Goal: Task Accomplishment & Management: Manage account settings

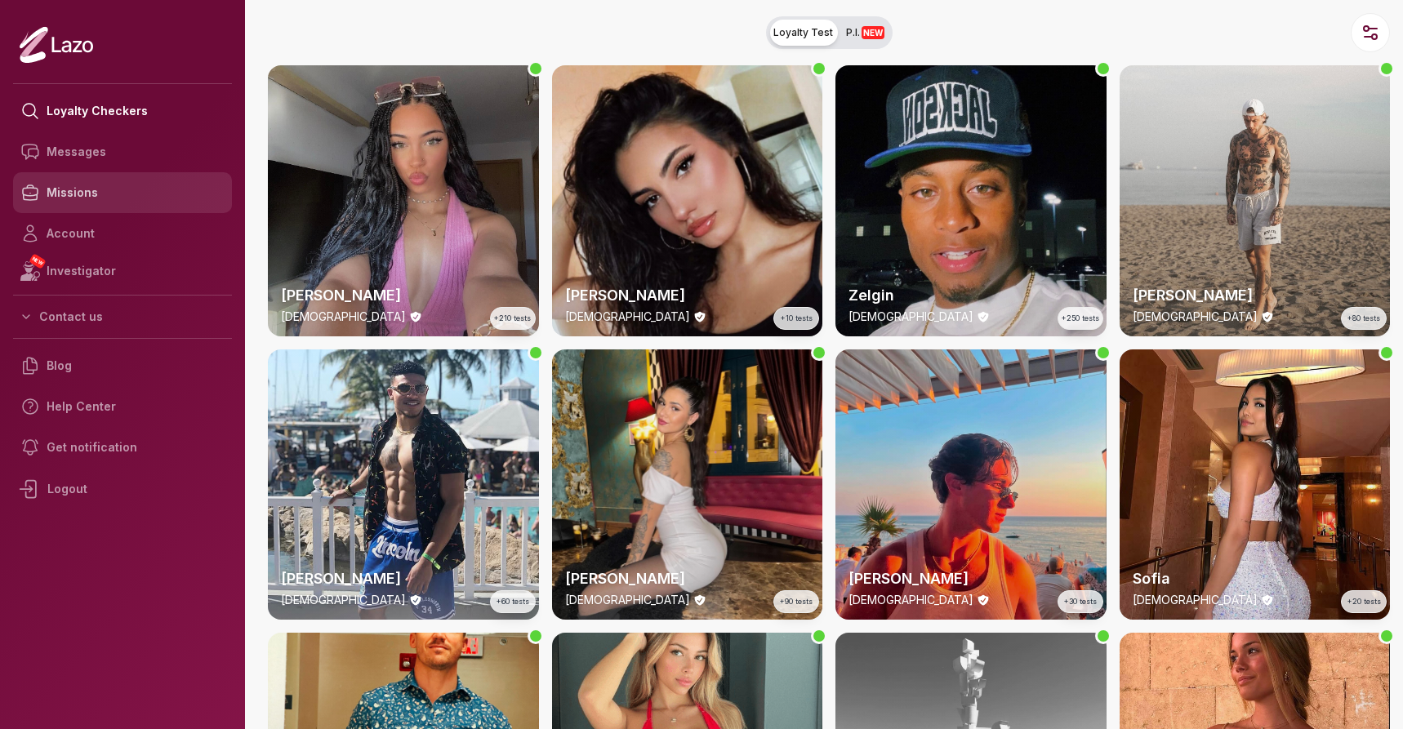
click at [83, 188] on link "Missions" at bounding box center [122, 192] width 219 height 41
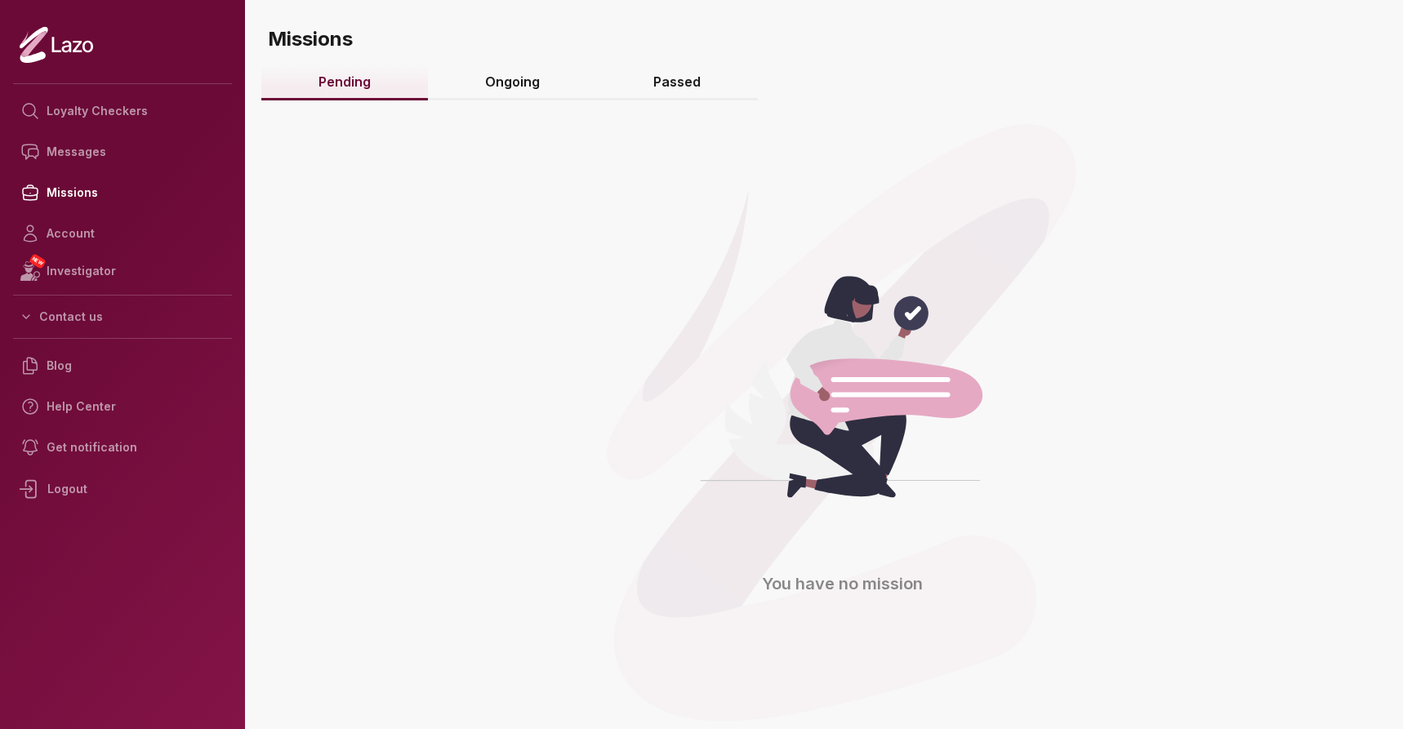
click at [497, 85] on link "Ongoing" at bounding box center [512, 82] width 169 height 35
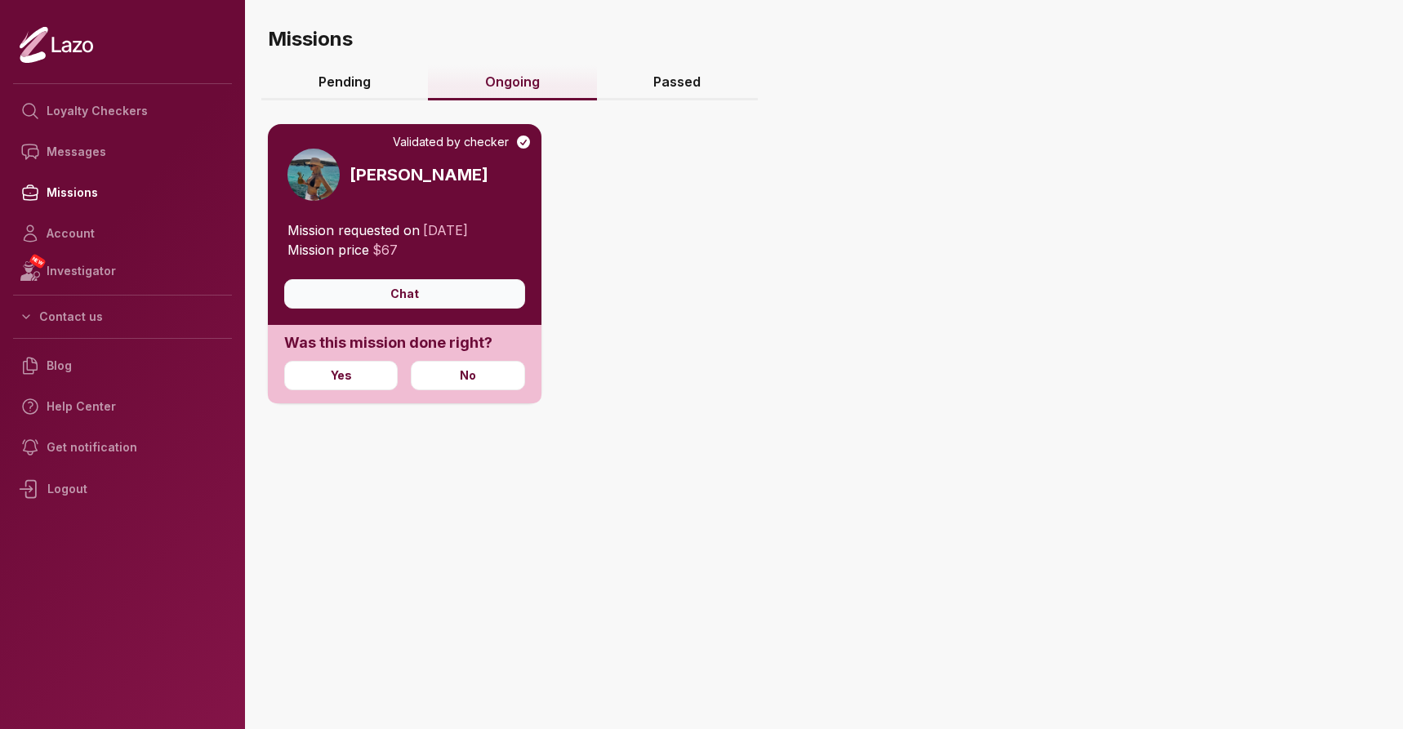
click at [385, 291] on button "Chat" at bounding box center [404, 293] width 241 height 29
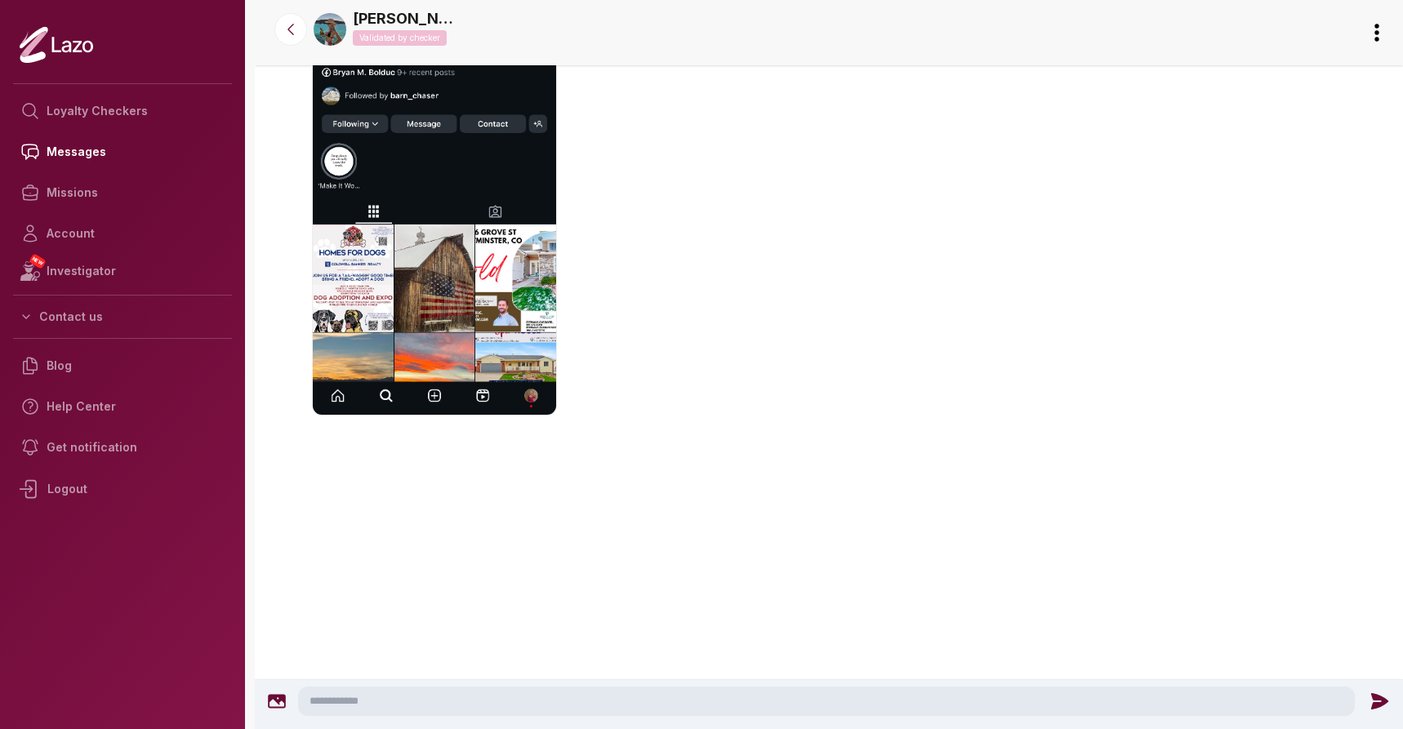
scroll to position [3137, 0]
click at [679, 700] on textarea at bounding box center [826, 701] width 1057 height 29
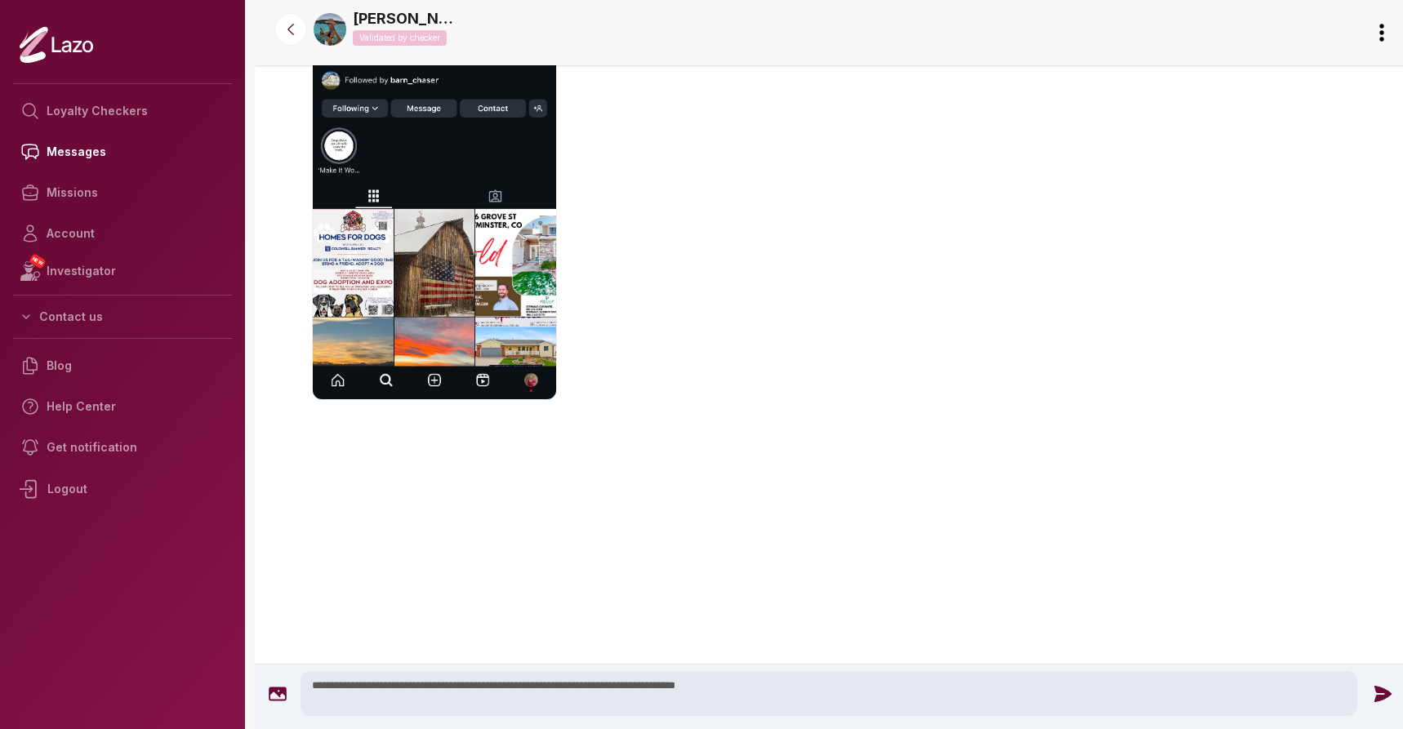
scroll to position [3107, 0]
type textarea "**********"
click at [1384, 695] on icon at bounding box center [1382, 693] width 17 height 16
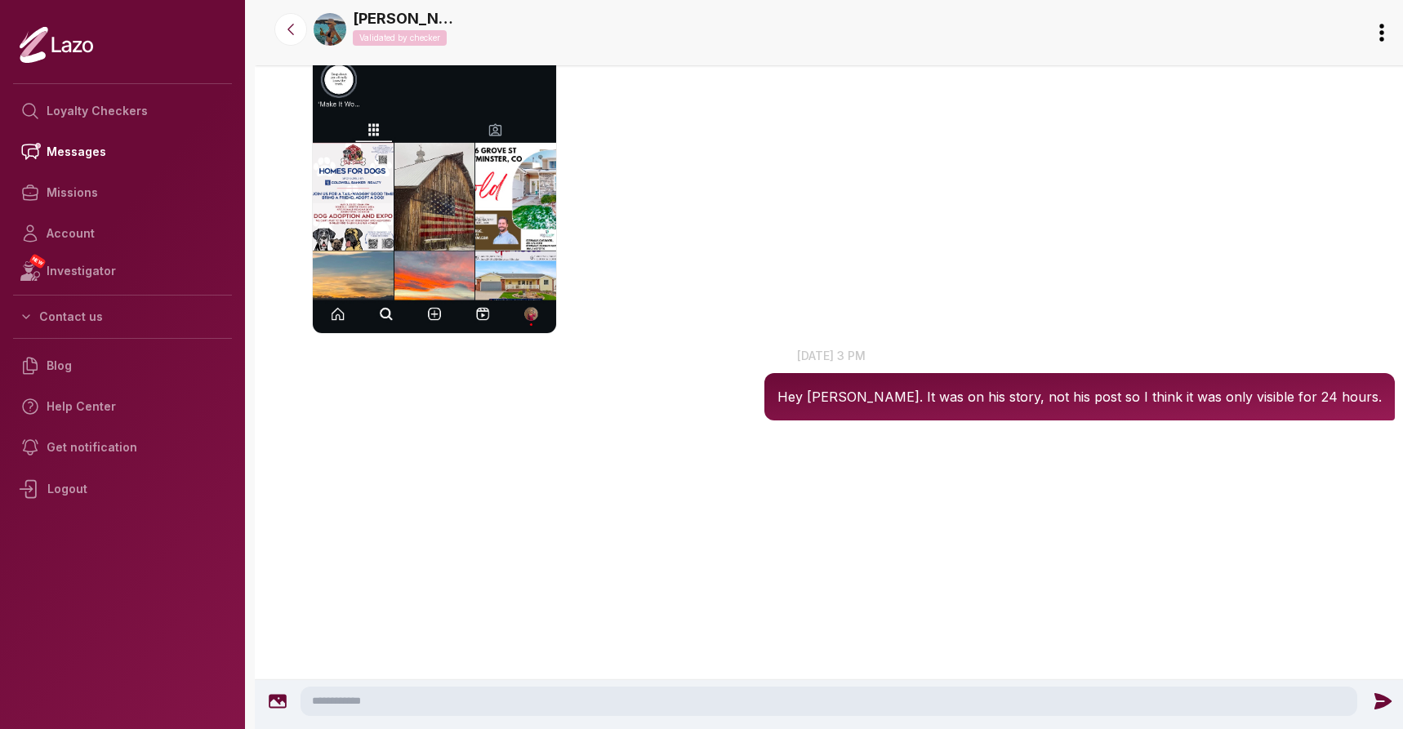
scroll to position [3219, 0]
click at [296, 30] on icon at bounding box center [291, 29] width 16 height 16
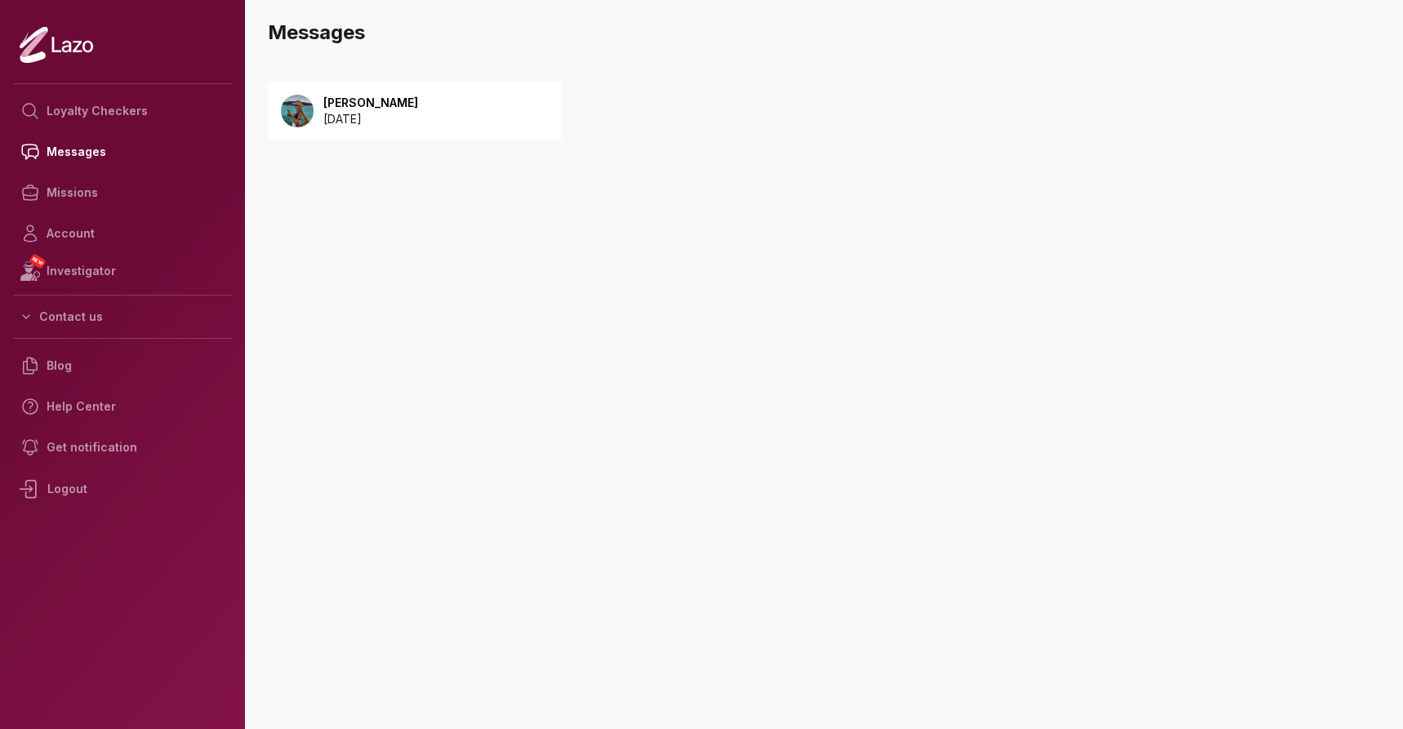
click at [466, 124] on div "[PERSON_NAME] [DATE]" at bounding box center [415, 111] width 294 height 59
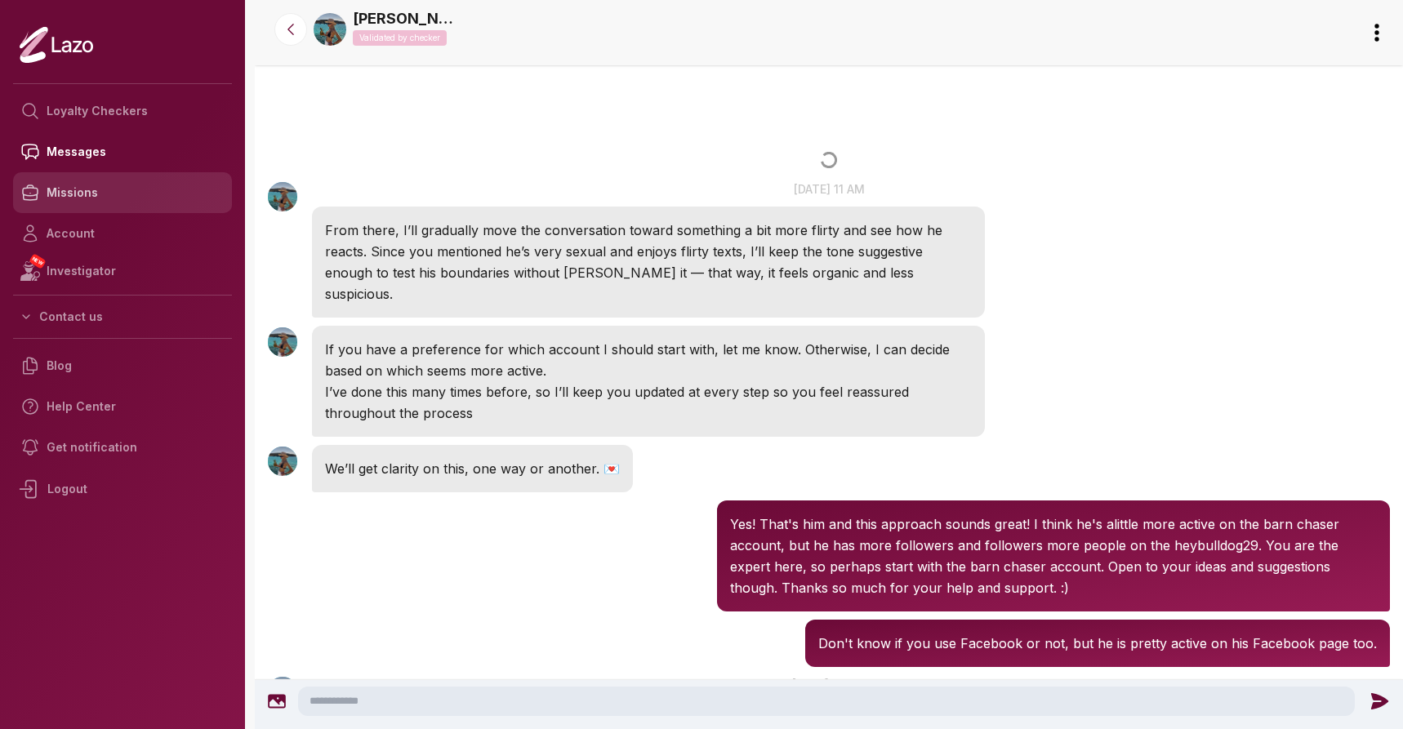
click at [86, 198] on link "Missions" at bounding box center [122, 192] width 219 height 41
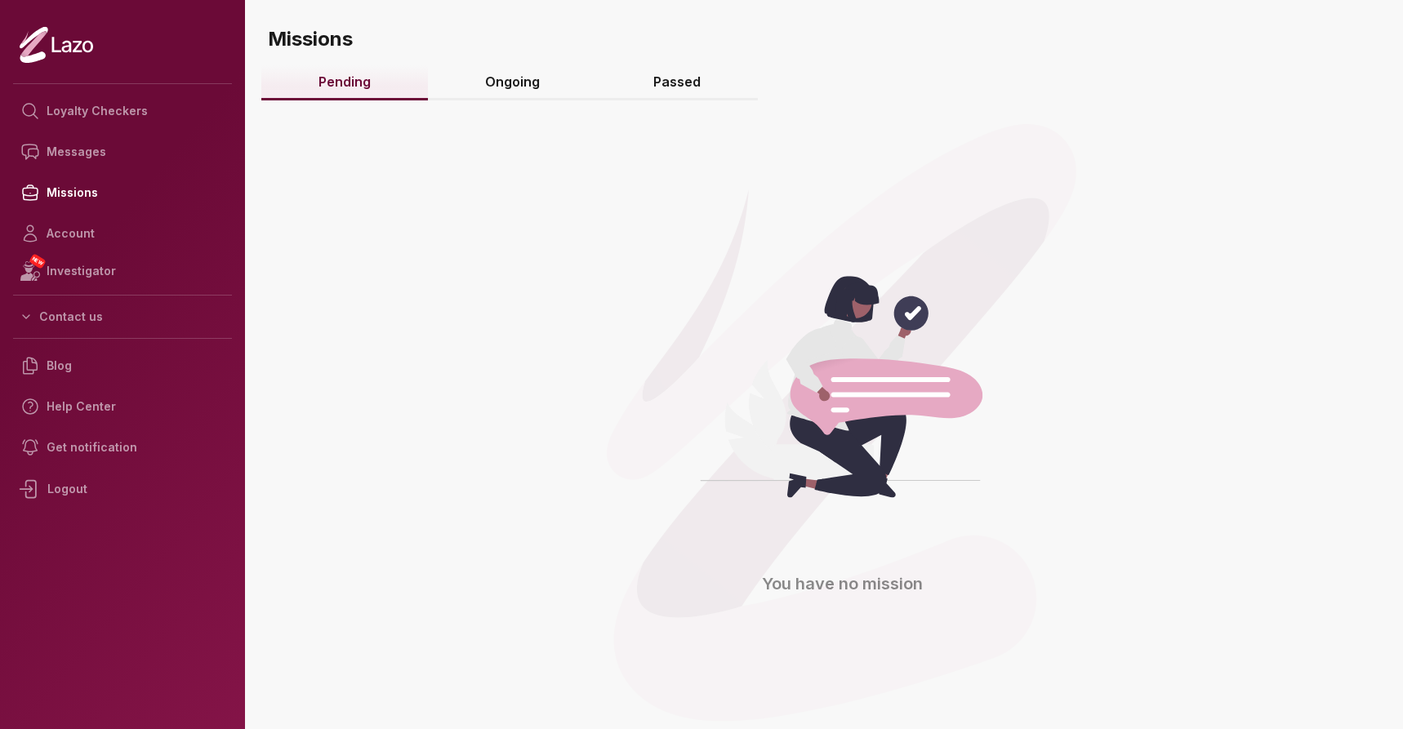
click at [491, 73] on link "Ongoing" at bounding box center [512, 82] width 169 height 35
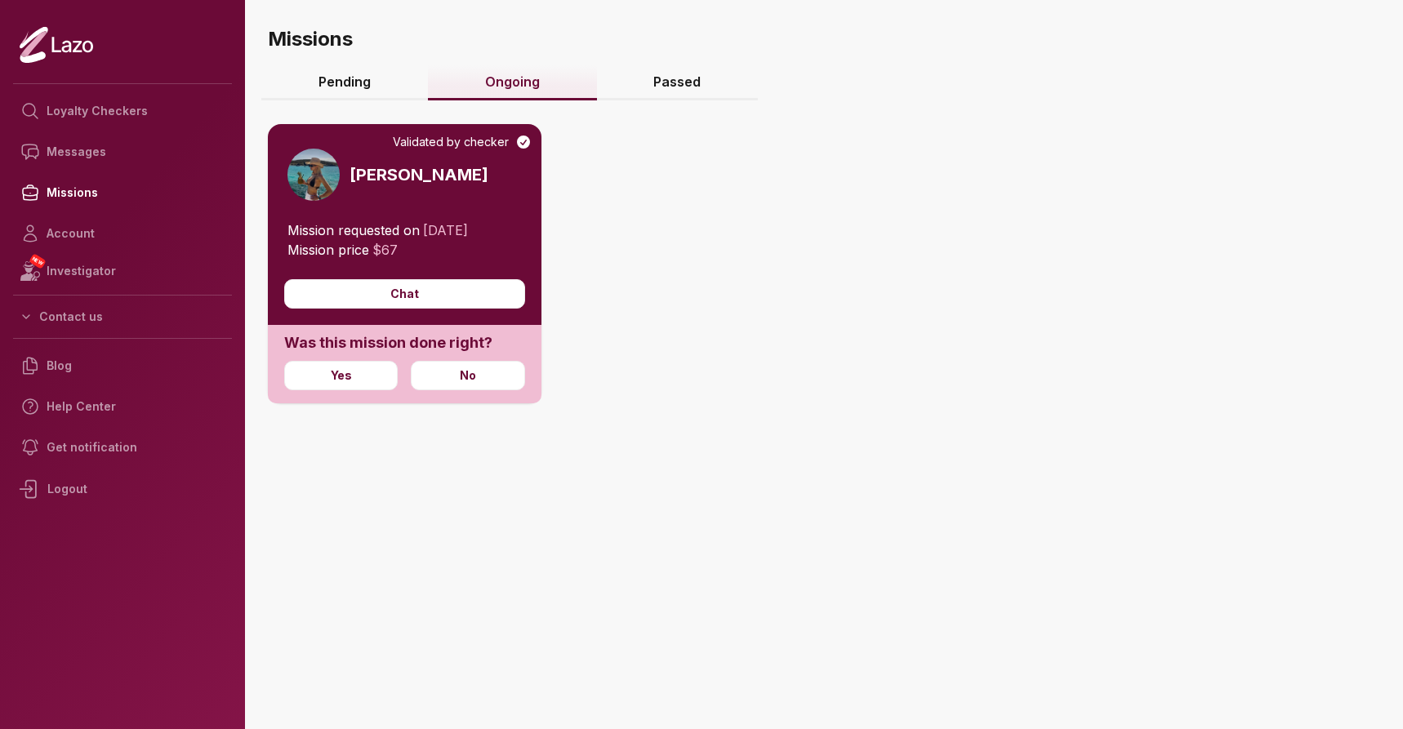
click at [662, 83] on link "Passed" at bounding box center [678, 82] width 162 height 35
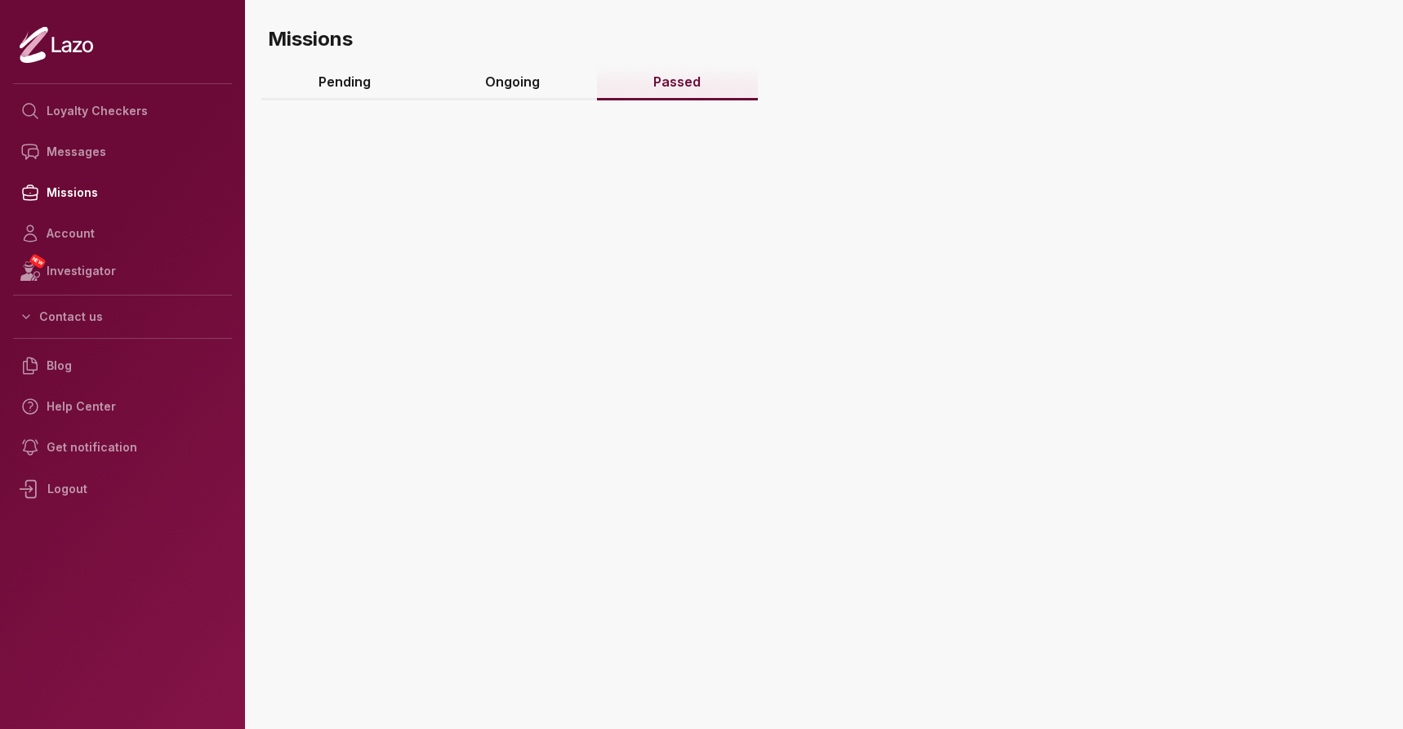
click at [677, 86] on link "Passed" at bounding box center [678, 82] width 162 height 35
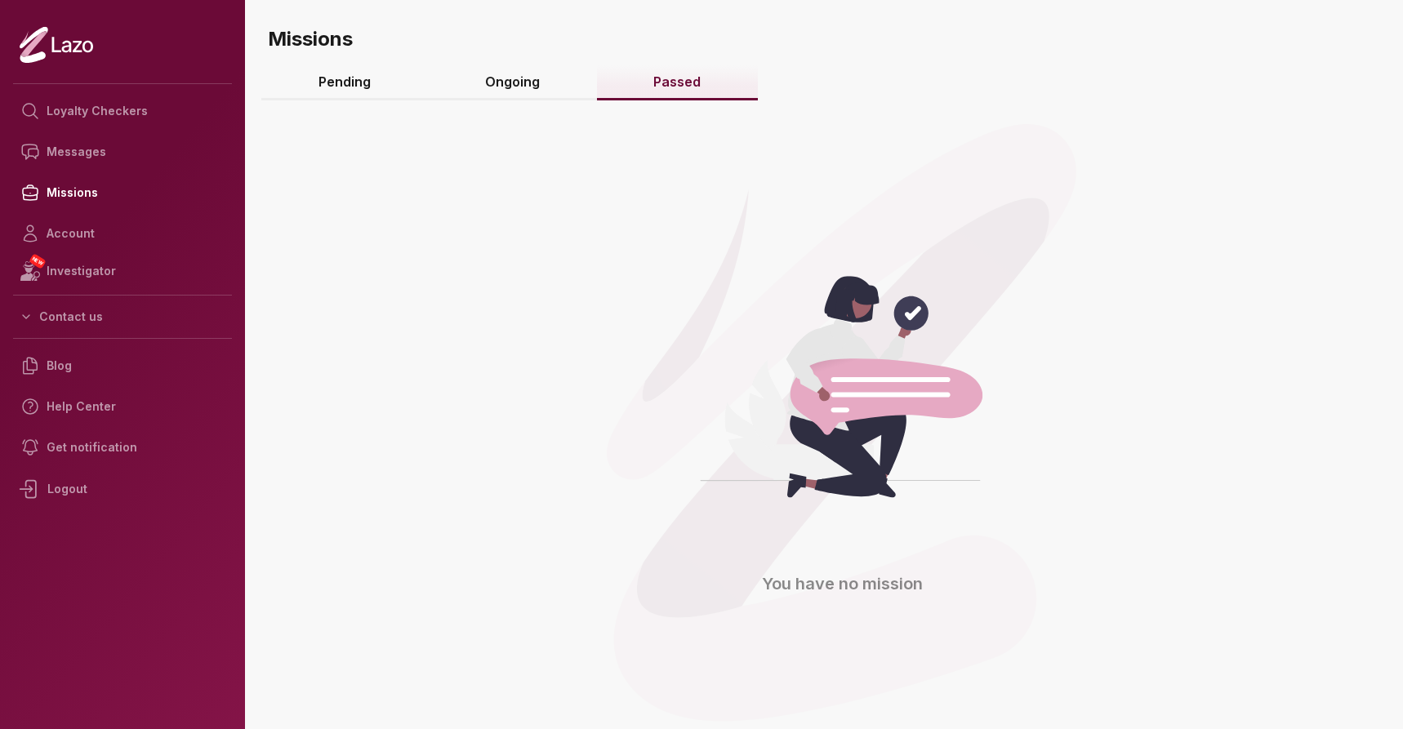
click at [539, 87] on link "Ongoing" at bounding box center [512, 82] width 169 height 35
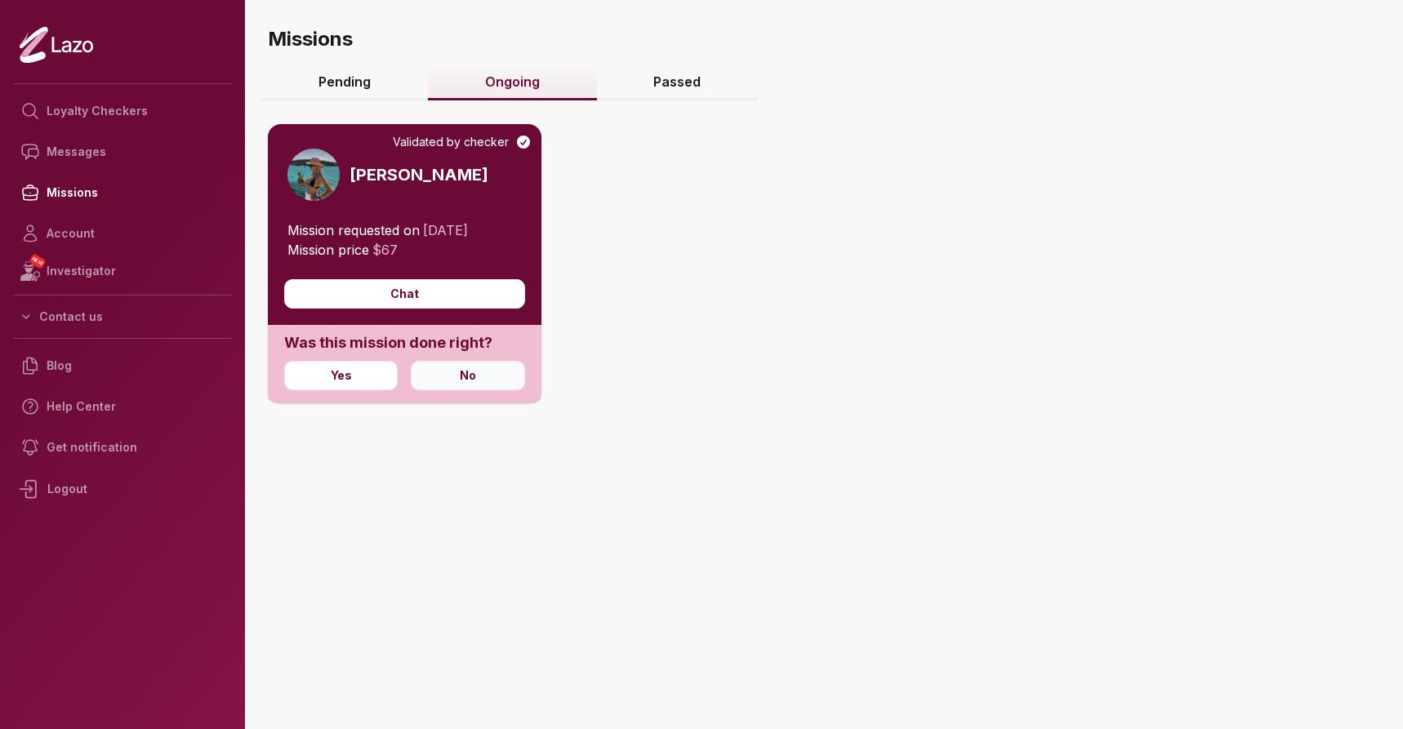
click at [457, 381] on button "No" at bounding box center [468, 375] width 114 height 29
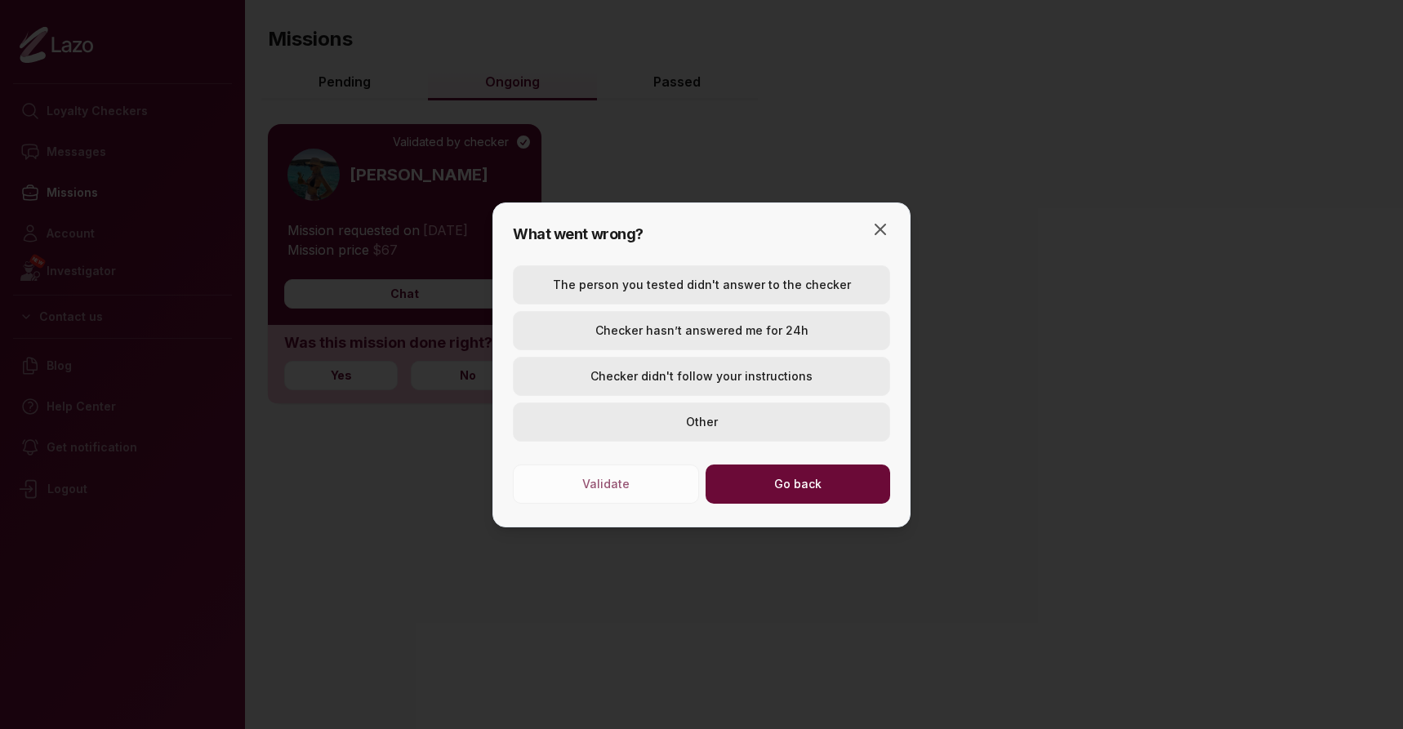
click at [764, 282] on button "The person you tested didn't answer to the checker" at bounding box center [701, 284] width 377 height 39
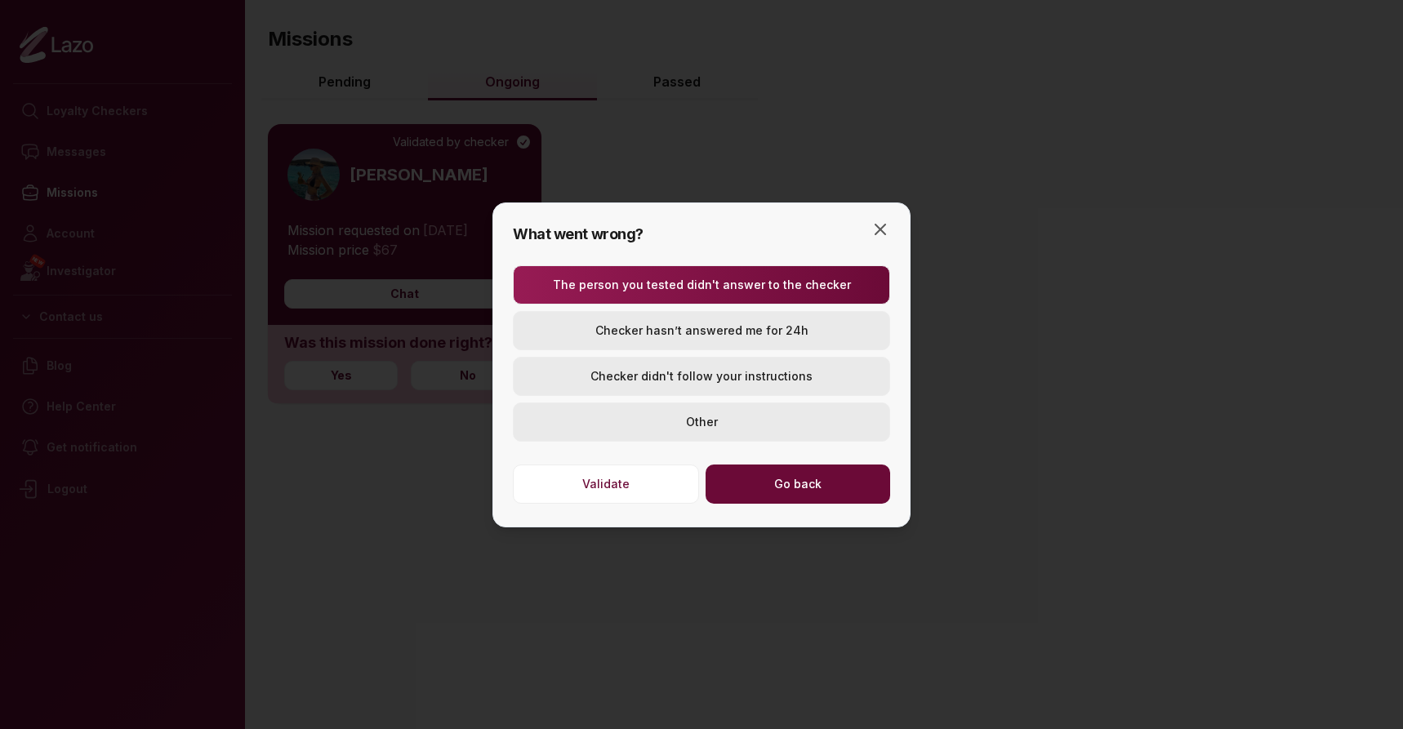
click at [802, 491] on button "Go back" at bounding box center [798, 484] width 185 height 39
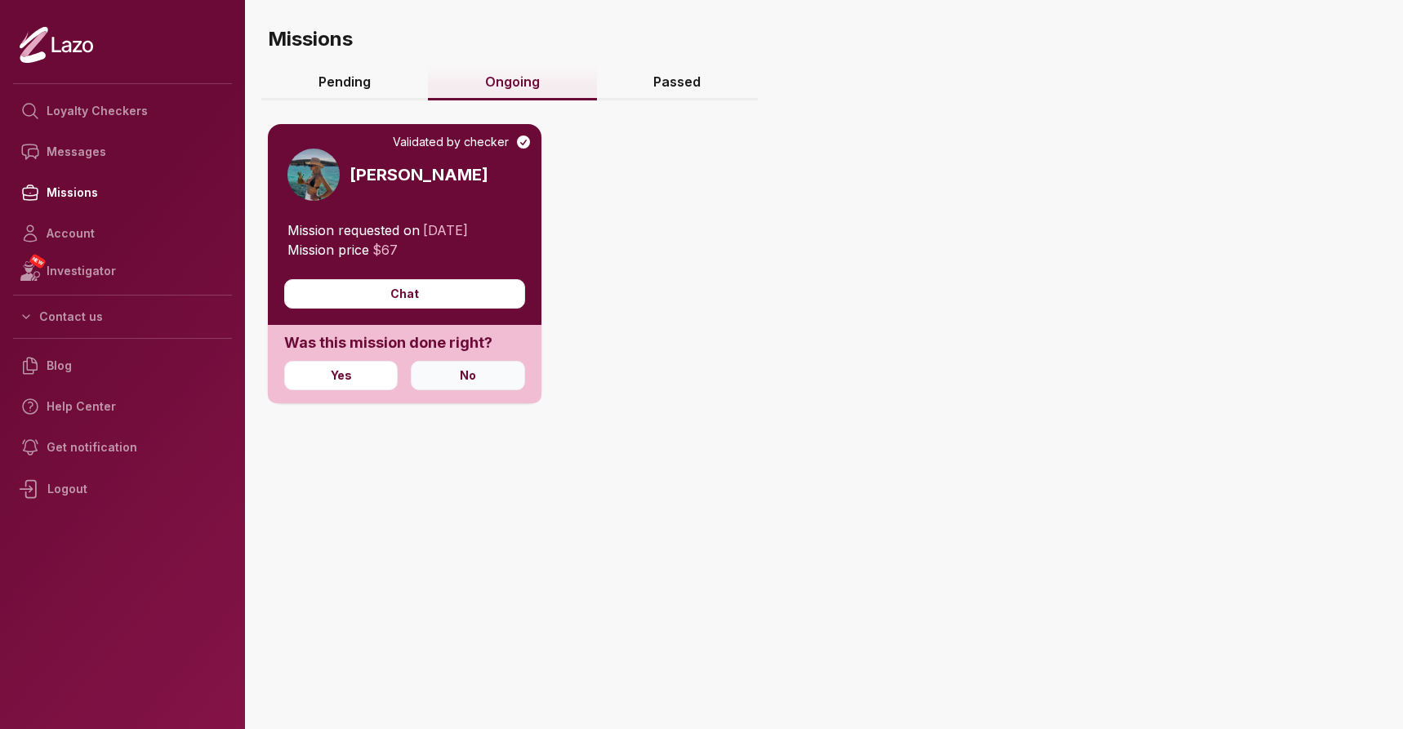
click at [475, 374] on button "No" at bounding box center [468, 375] width 114 height 29
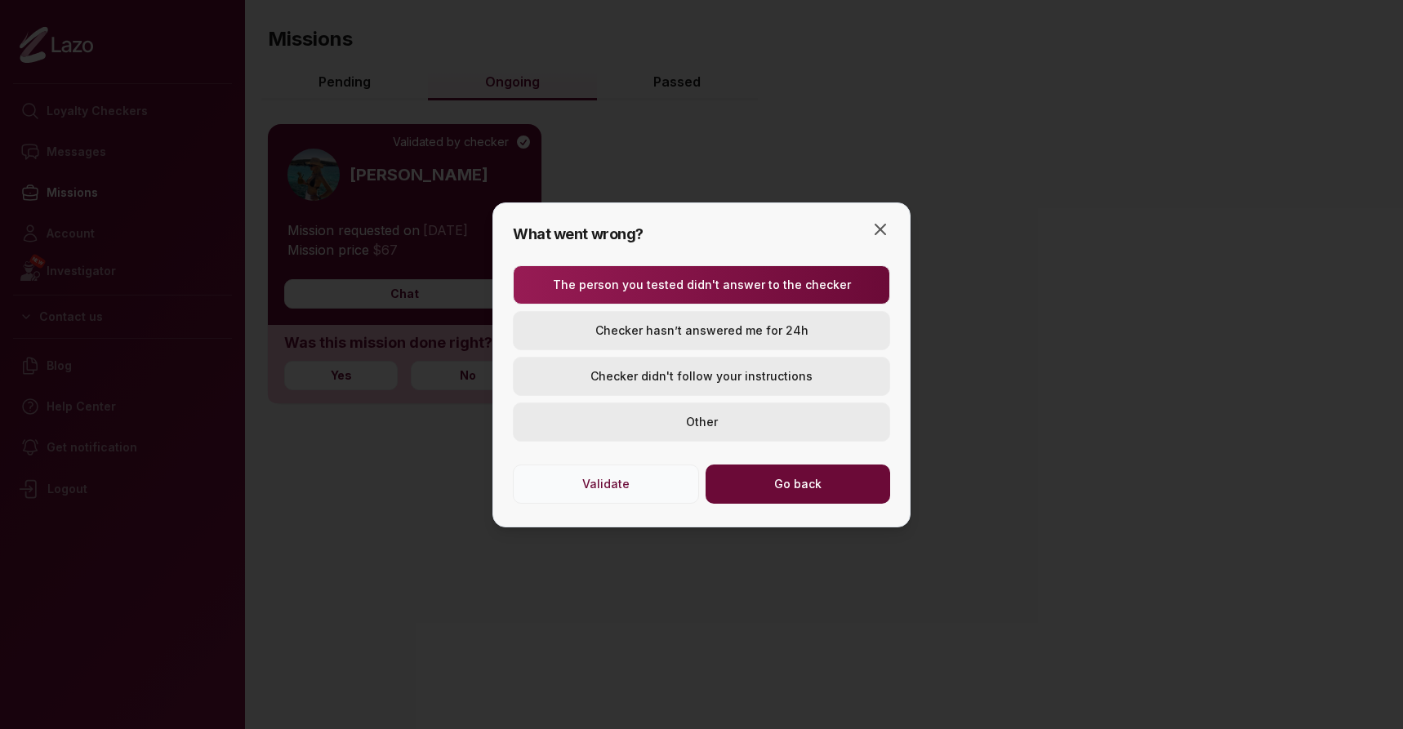
click at [637, 485] on button "Validate" at bounding box center [606, 484] width 186 height 39
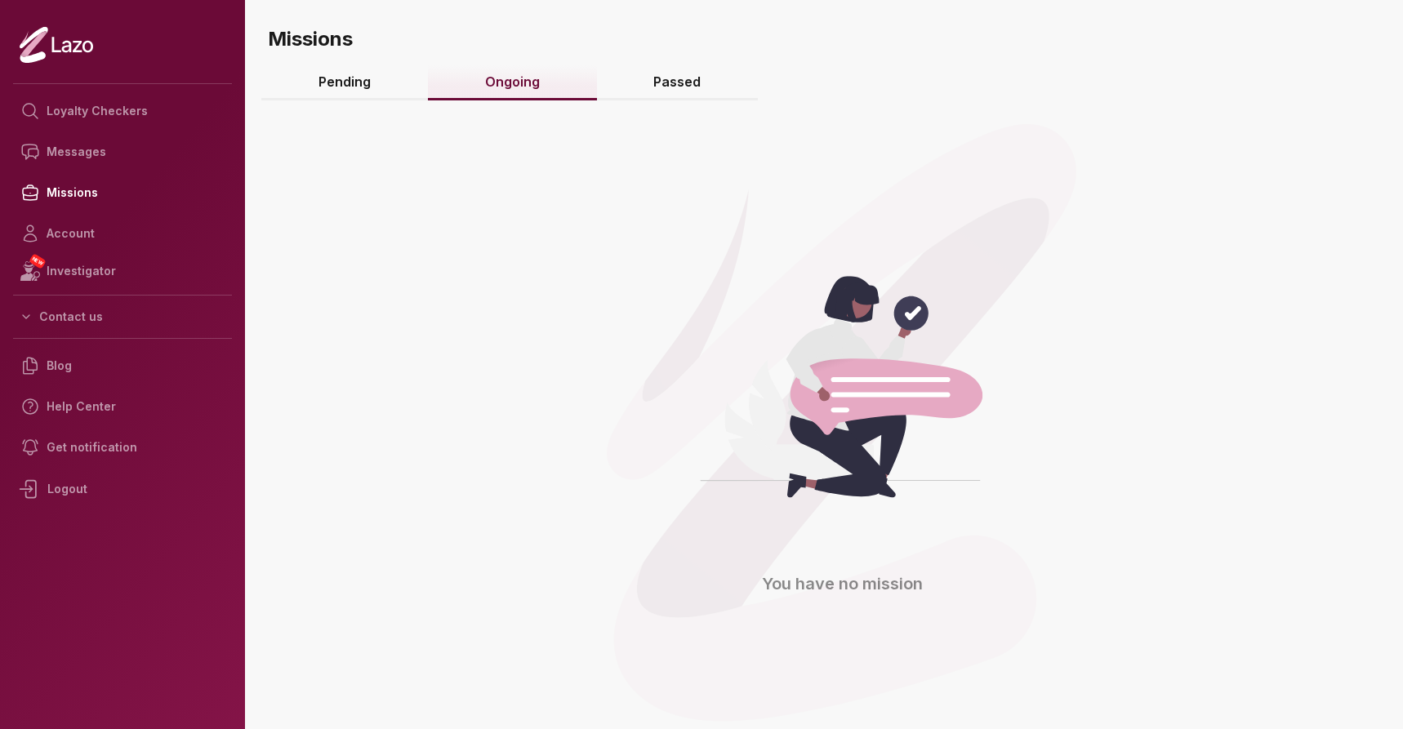
click at [362, 70] on link "Pending" at bounding box center [344, 82] width 167 height 35
click at [696, 78] on link "Passed" at bounding box center [678, 82] width 162 height 35
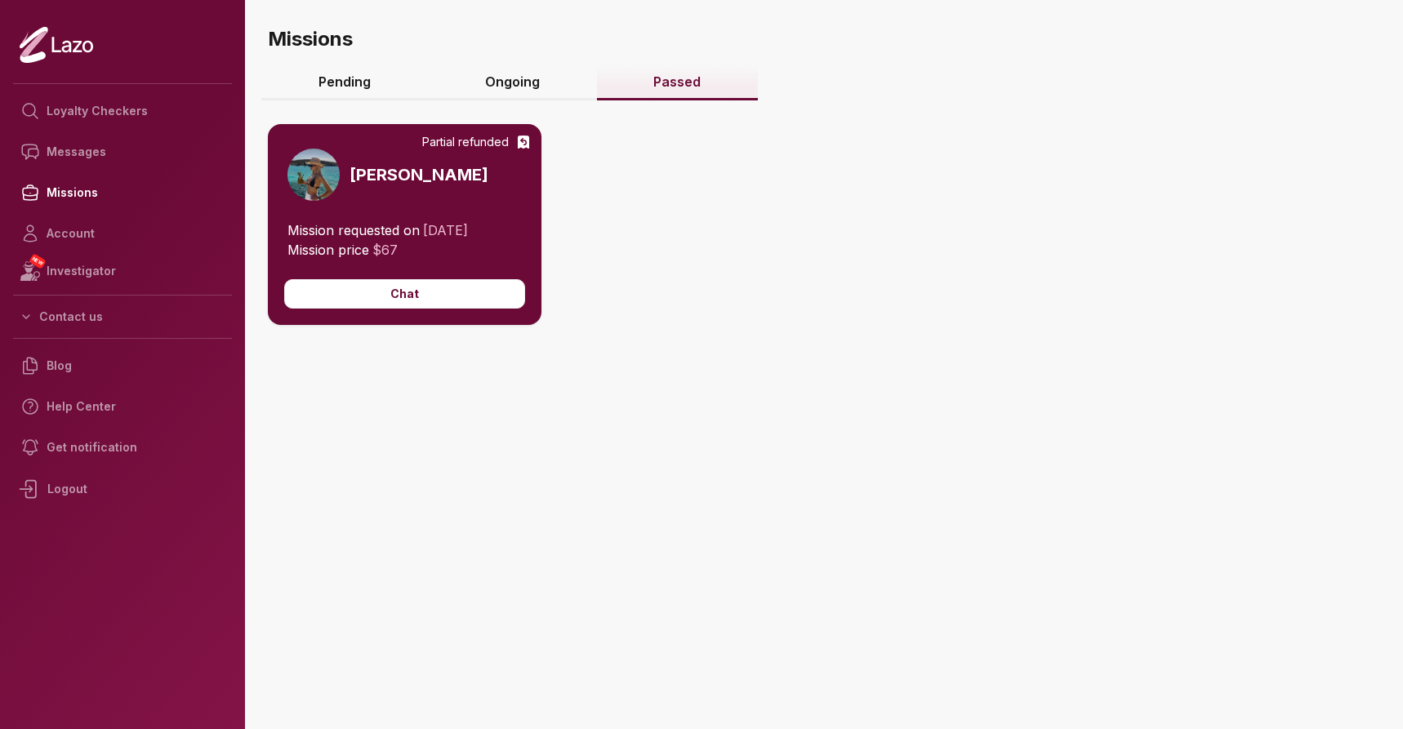
click at [523, 145] on icon at bounding box center [523, 142] width 16 height 16
click at [460, 142] on div "Partial refunded" at bounding box center [476, 142] width 109 height 16
click at [27, 315] on icon "button" at bounding box center [26, 316] width 13 height 13
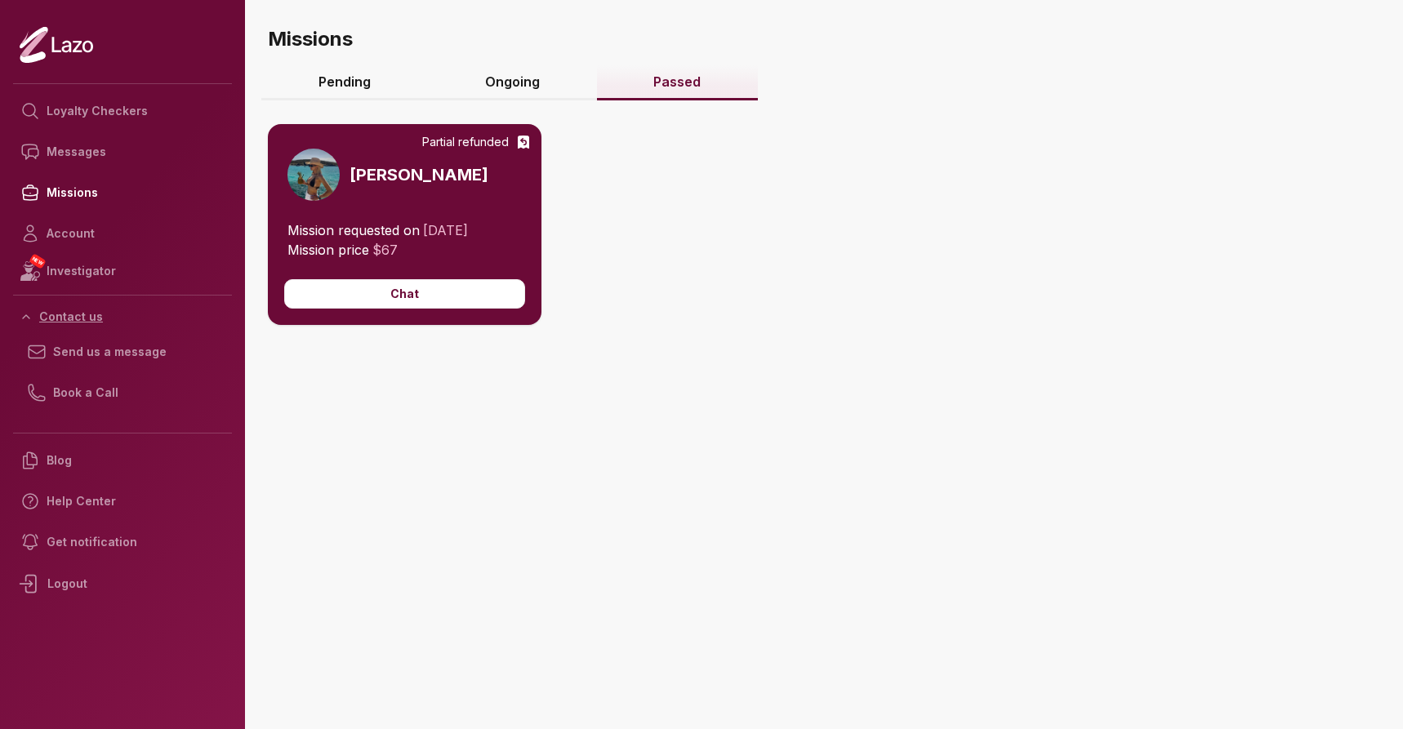
click at [27, 315] on icon "button" at bounding box center [26, 316] width 13 height 13
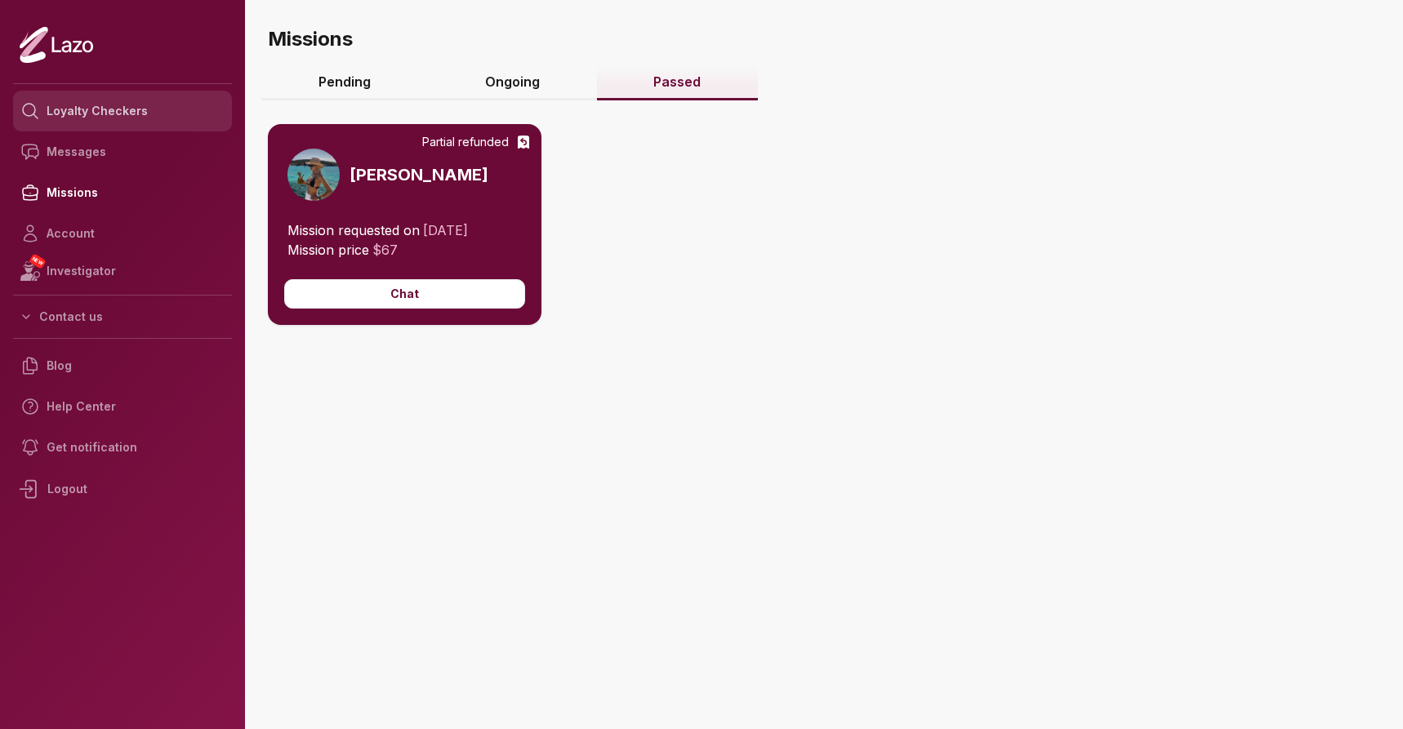
click at [101, 109] on link "Loyalty Checkers" at bounding box center [122, 111] width 219 height 41
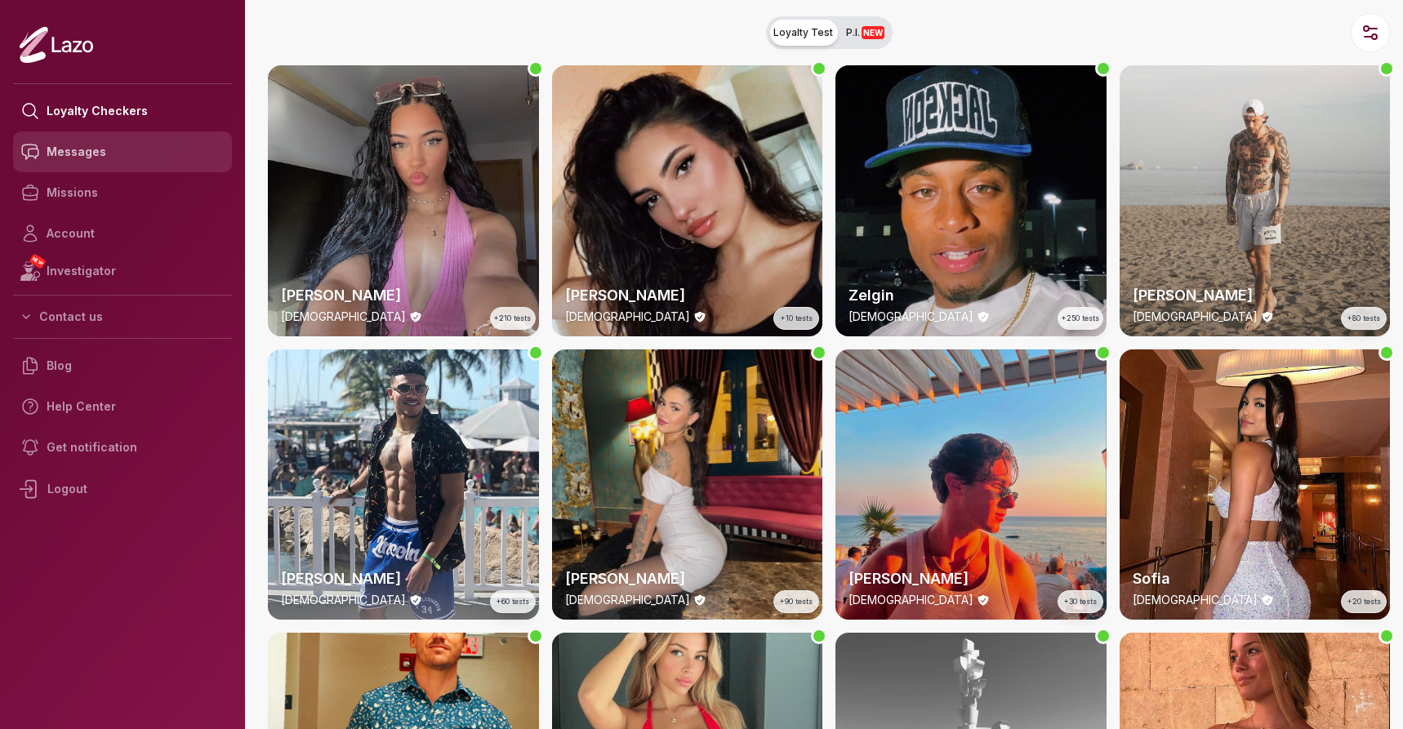
click at [68, 152] on link "Messages" at bounding box center [122, 151] width 219 height 41
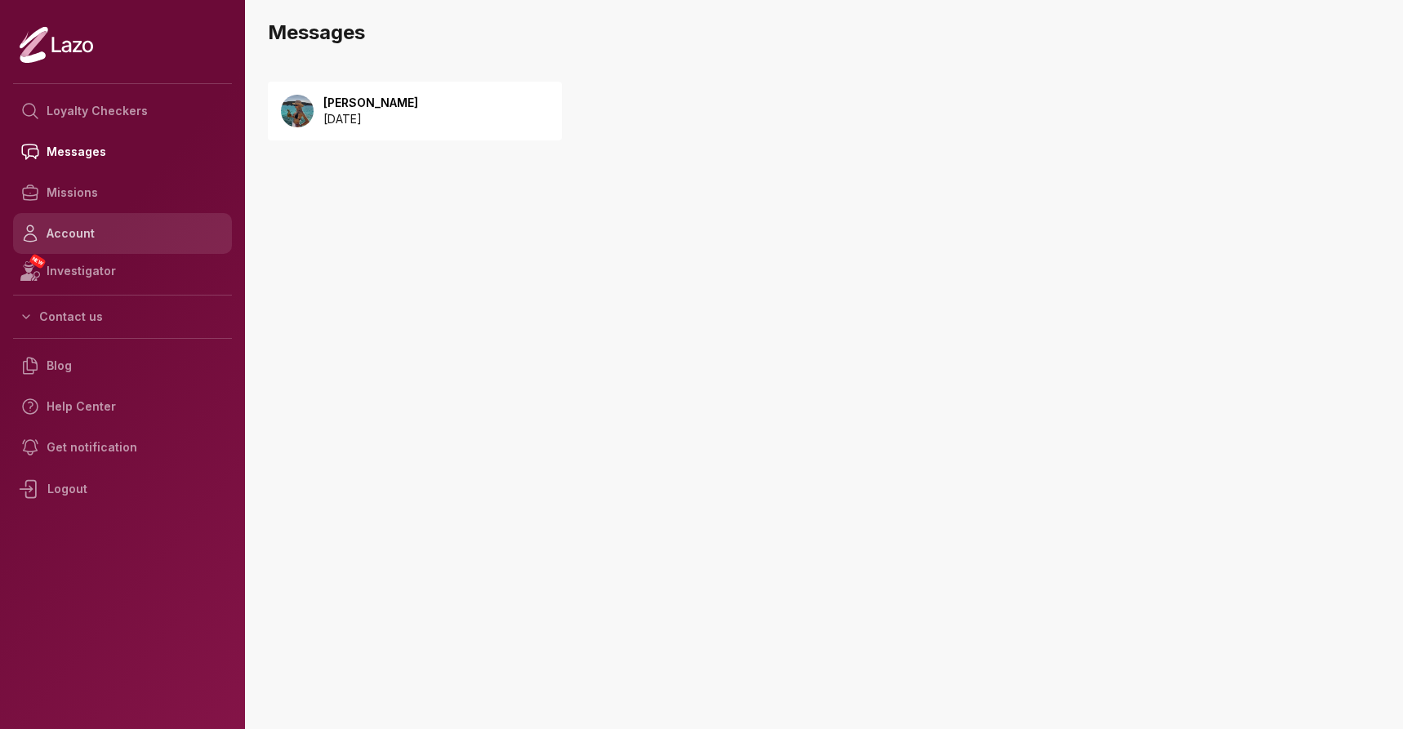
click at [81, 234] on link "Account" at bounding box center [122, 233] width 219 height 41
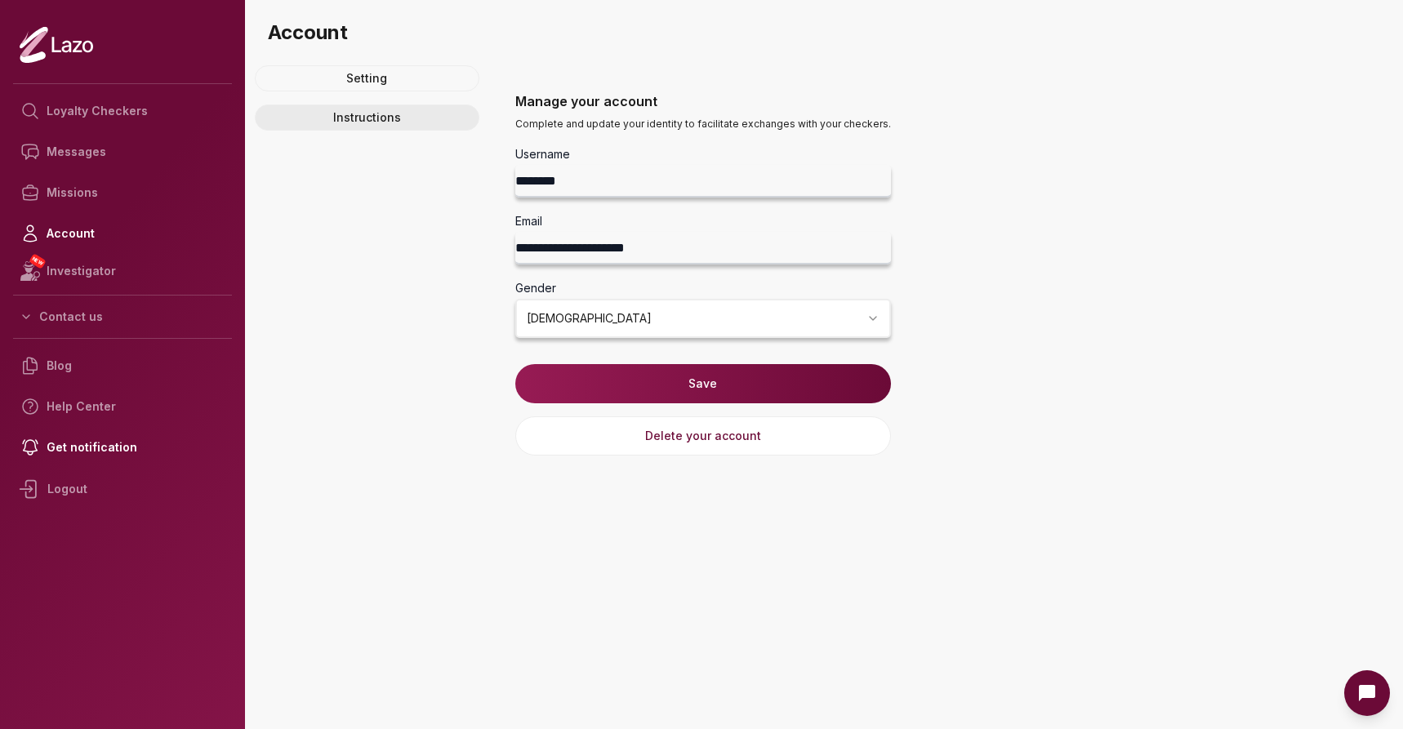
click at [368, 116] on link "Instructions" at bounding box center [367, 118] width 225 height 26
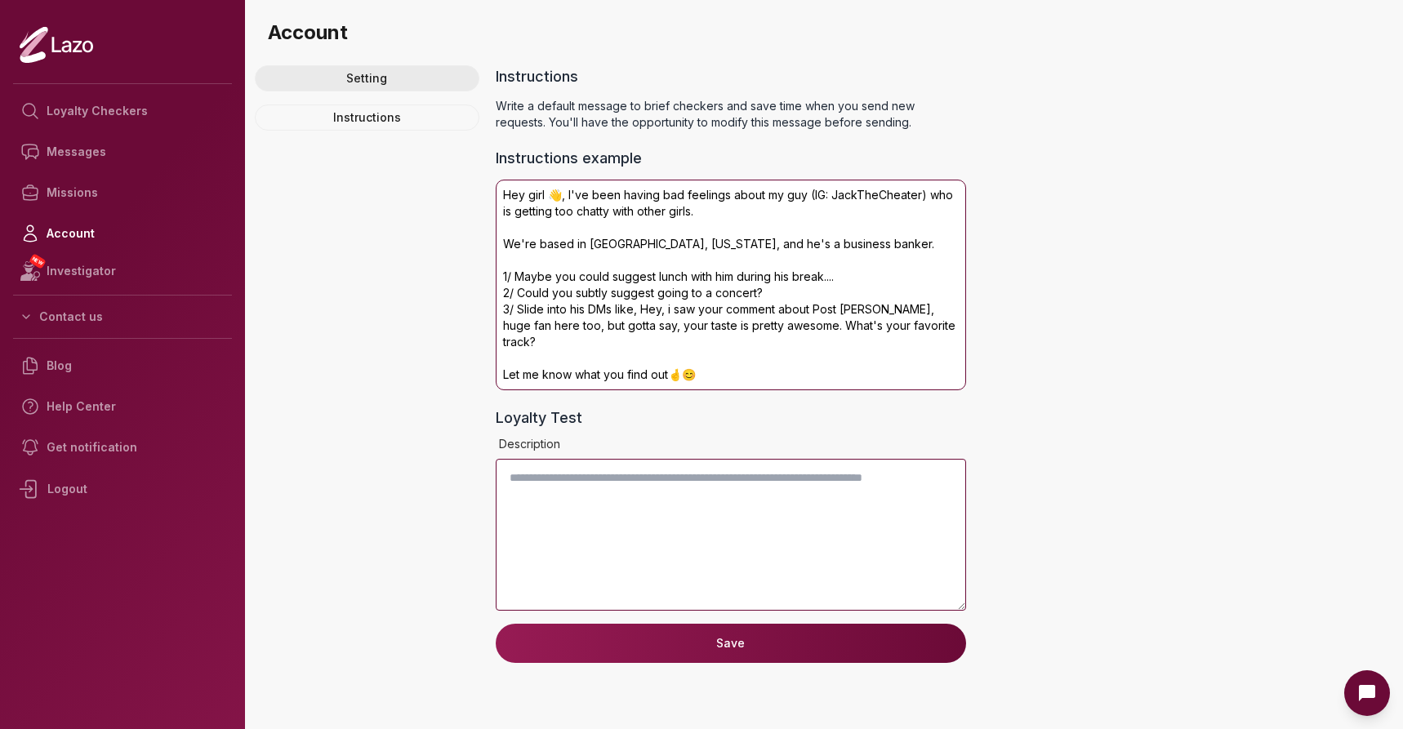
click at [368, 71] on link "Setting" at bounding box center [367, 78] width 225 height 26
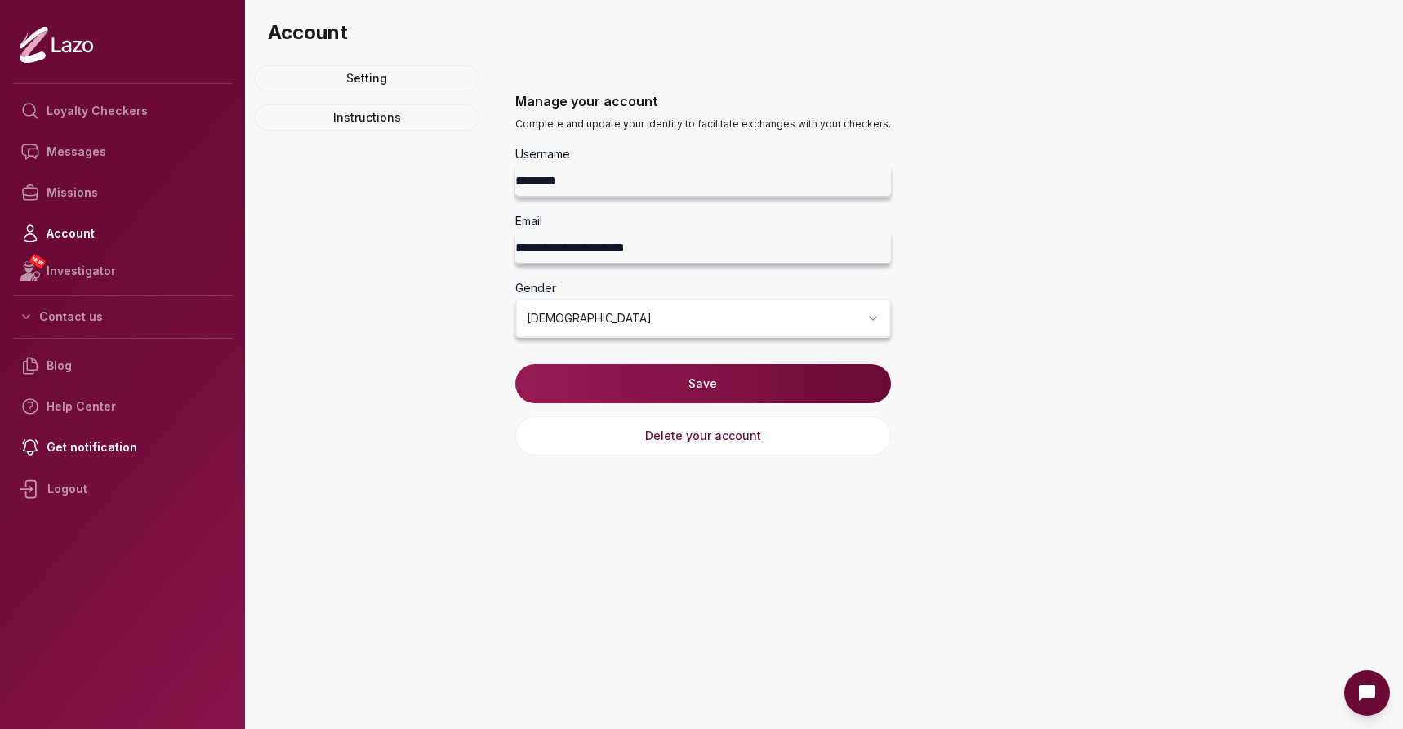
click at [397, 259] on div "Setting Instructions" at bounding box center [367, 260] width 225 height 390
click at [547, 385] on button "Save" at bounding box center [703, 383] width 376 height 39
click at [546, 385] on button "Save" at bounding box center [703, 383] width 376 height 39
